Goal: Manage account settings

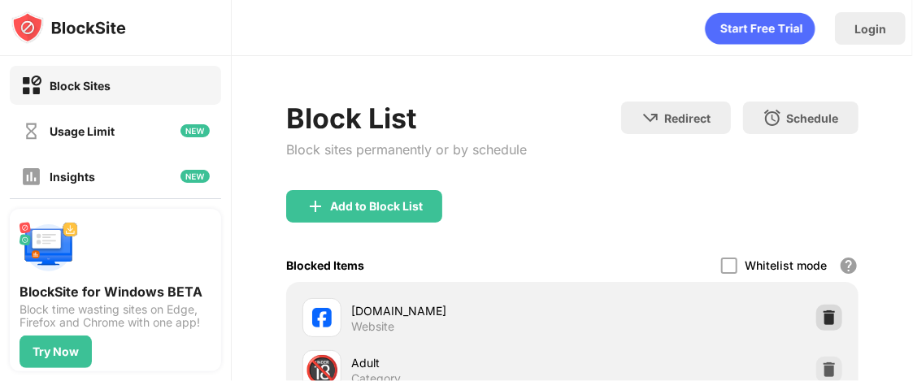
click at [821, 319] on img at bounding box center [829, 318] width 16 height 16
